Goal: Complete application form

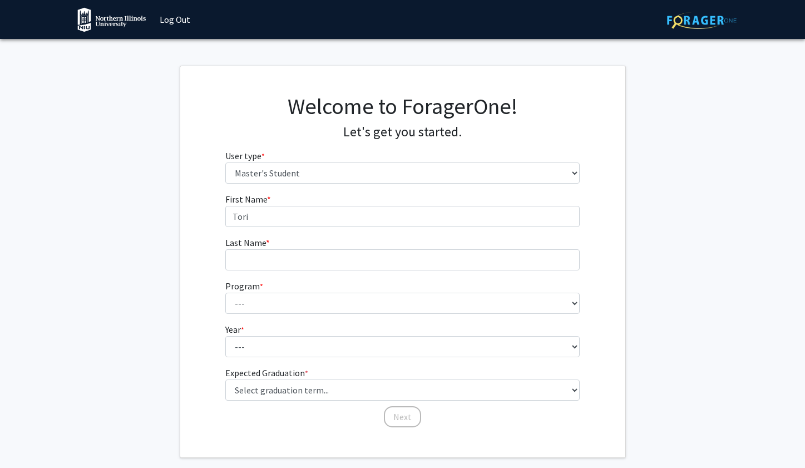
select select "2: masters"
type input "Tori"
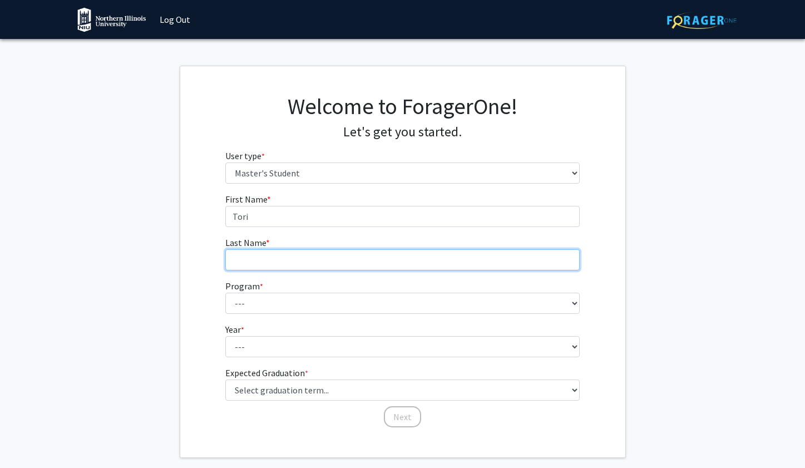
click at [500, 260] on input "Last Name * required" at bounding box center [402, 259] width 355 height 21
type input "[PERSON_NAME]"
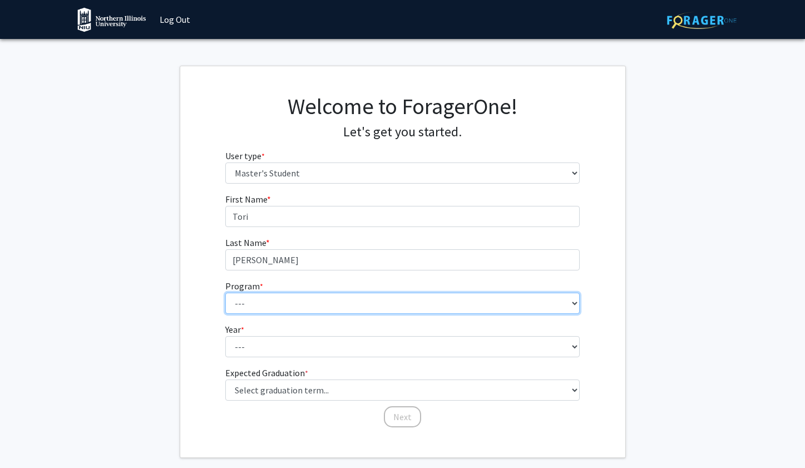
select select "12: 1458"
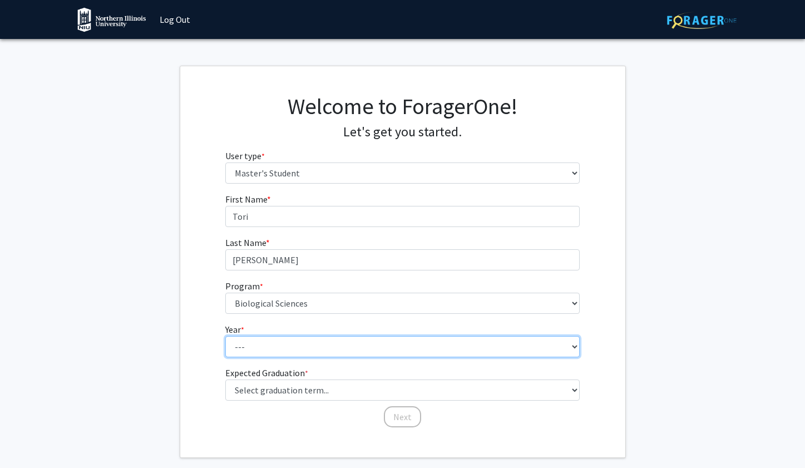
select select "2: second_year"
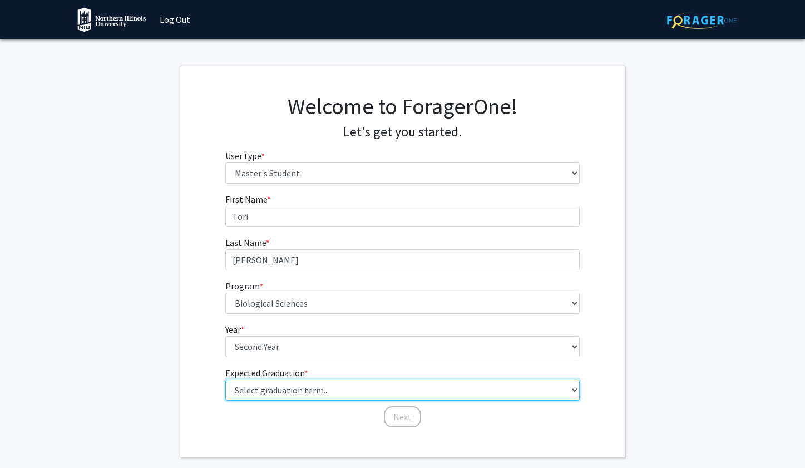
select select "5: spring_2026"
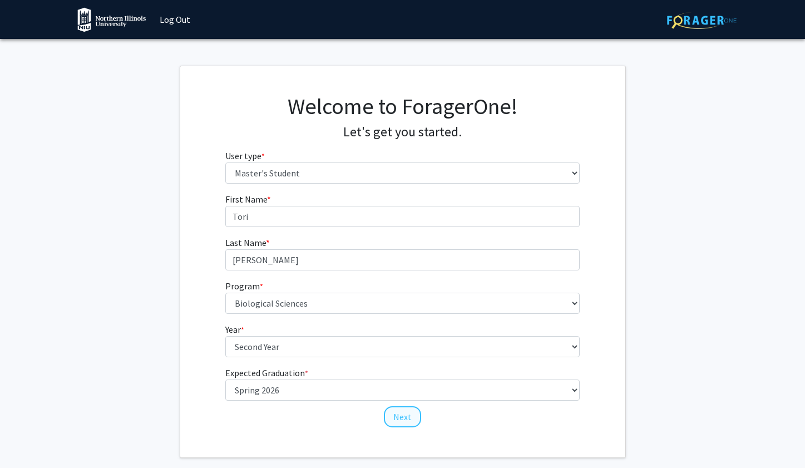
click at [400, 424] on button "Next" at bounding box center [402, 416] width 37 height 21
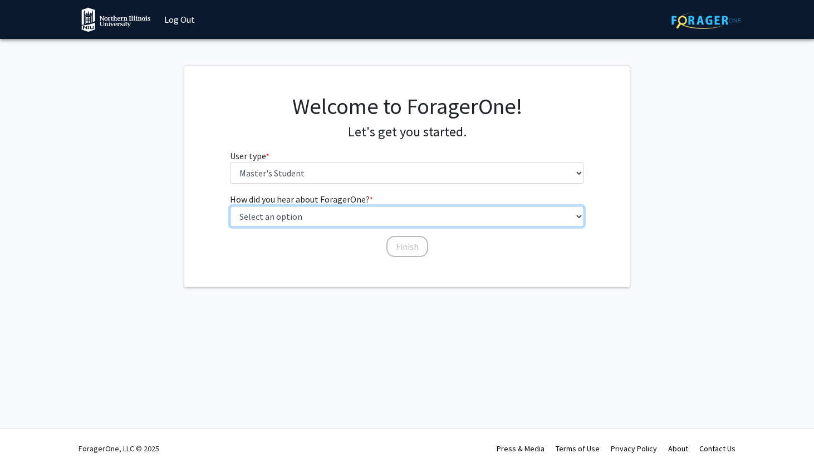
select select "2: faculty_recommendation"
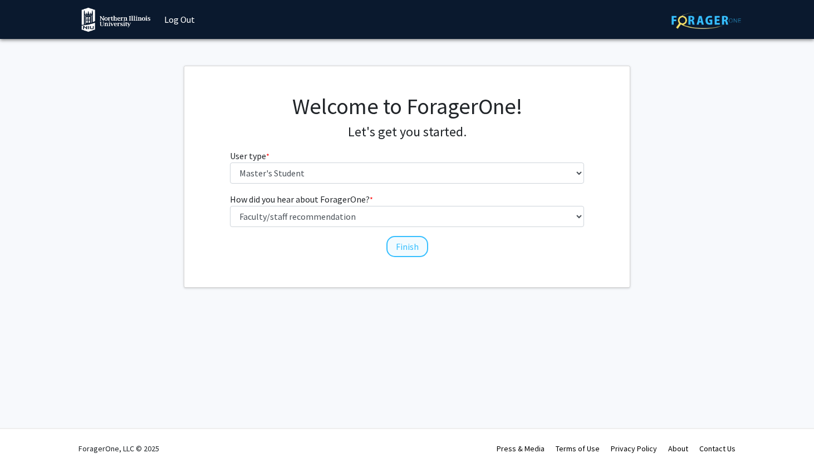
click at [397, 245] on button "Finish" at bounding box center [407, 246] width 42 height 21
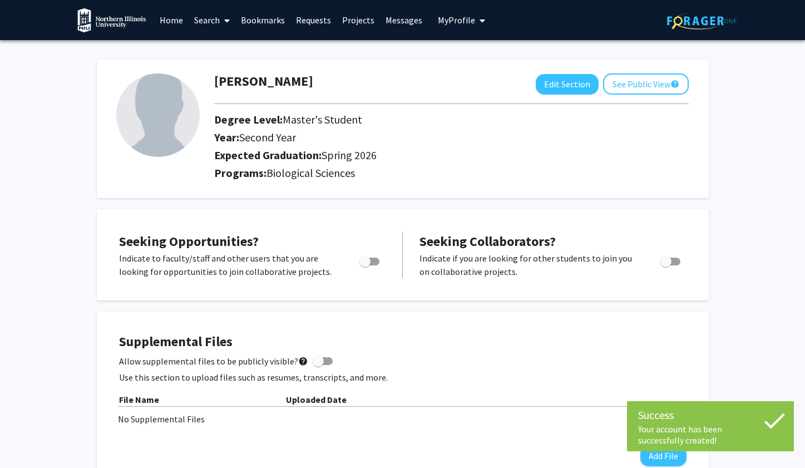
click at [184, 130] on img at bounding box center [157, 114] width 83 height 83
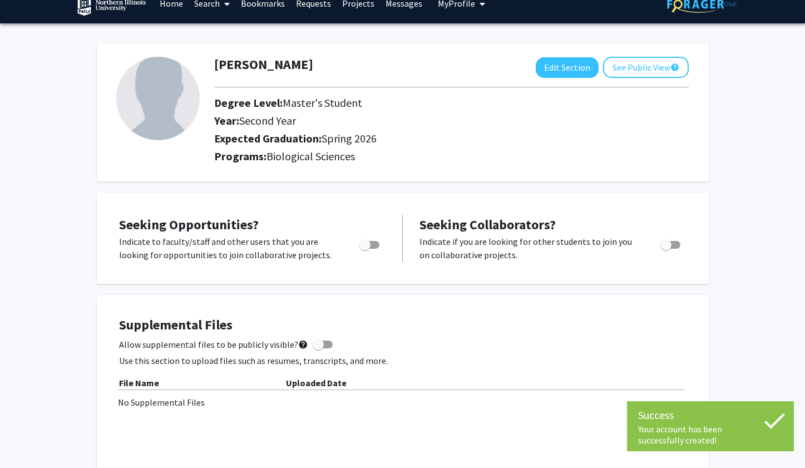
scroll to position [19, 0]
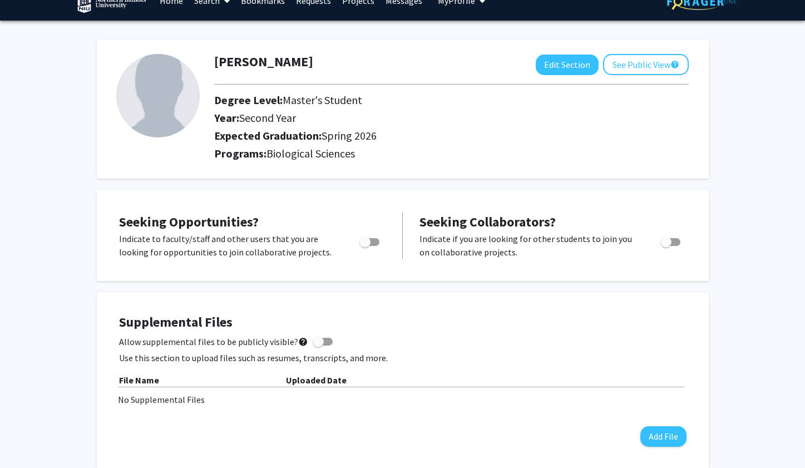
click at [366, 240] on span "Toggle" at bounding box center [365, 242] width 11 height 11
click at [365, 246] on input "Are you actively seeking opportunities?" at bounding box center [365, 246] width 1 height 1
checkbox input "true"
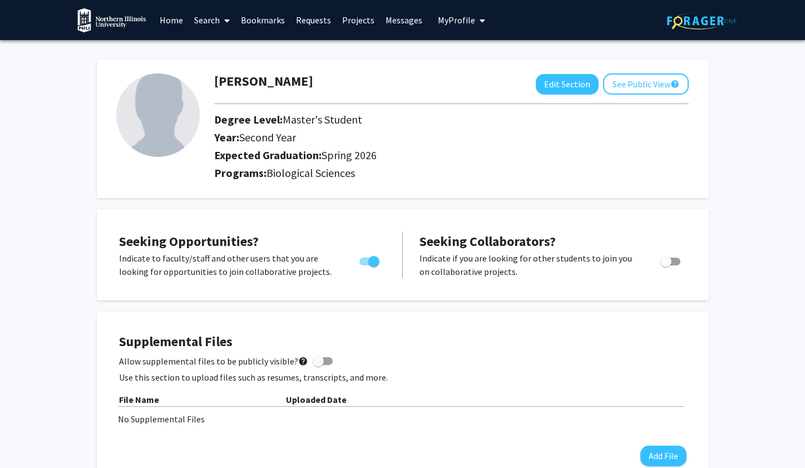
scroll to position [-3, 0]
